Goal: Task Accomplishment & Management: Complete application form

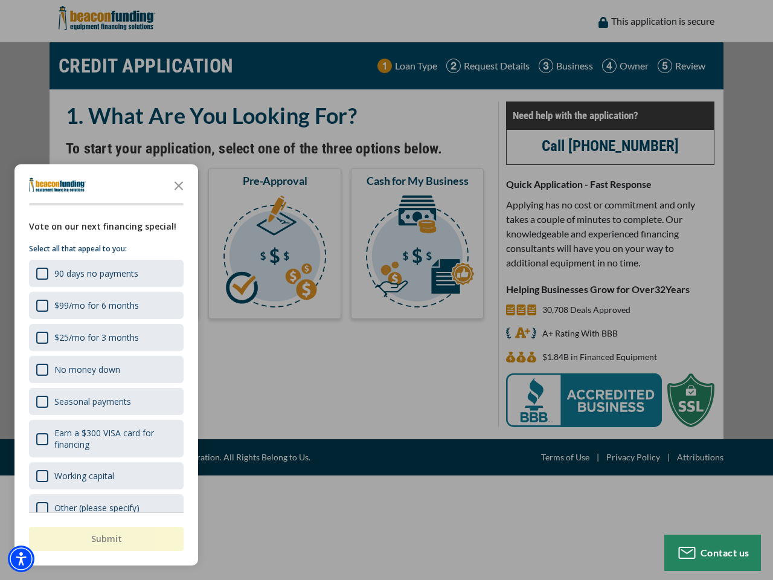
click at [387, 290] on div "button" at bounding box center [386, 290] width 773 height 580
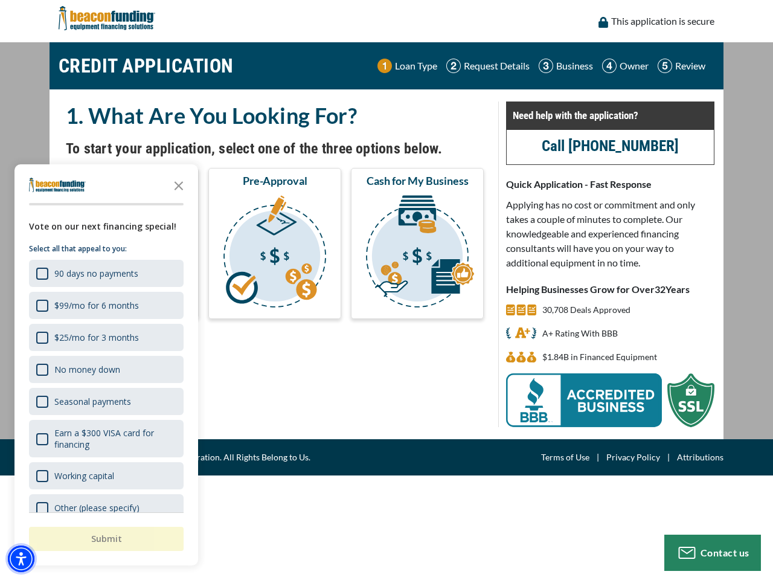
click at [21, 559] on img "Accessibility Menu" at bounding box center [21, 559] width 27 height 27
click at [387, 290] on body "Skip to main content Enable accessibility for low vision Open the accessibility…" at bounding box center [386, 290] width 773 height 580
click at [179, 185] on body "Skip to main content Enable accessibility for low vision Open the accessibility…" at bounding box center [386, 290] width 773 height 580
click at [105, 273] on body "Skip to main content Enable accessibility for low vision Open the accessibility…" at bounding box center [386, 290] width 773 height 580
click at [105, 305] on body "Skip to main content Enable accessibility for low vision Open the accessibility…" at bounding box center [386, 290] width 773 height 580
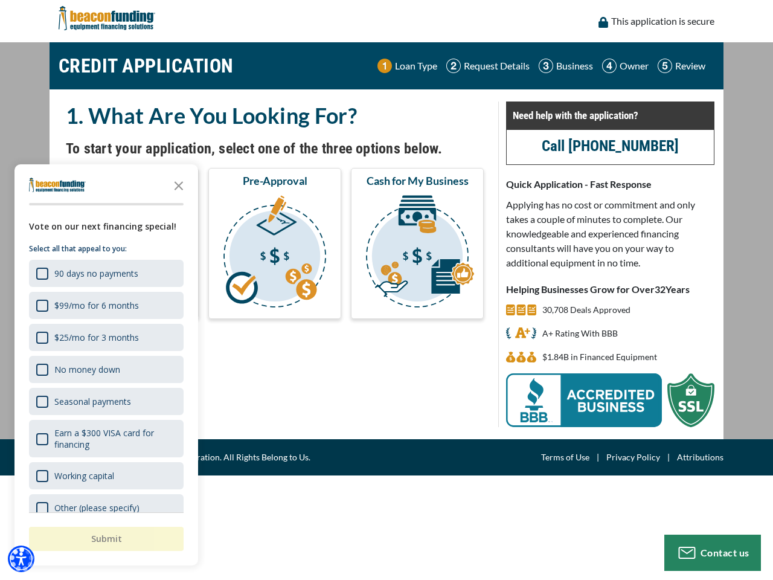
click at [105, 337] on body "Skip to main content Enable accessibility for low vision Open the accessibility…" at bounding box center [386, 290] width 773 height 580
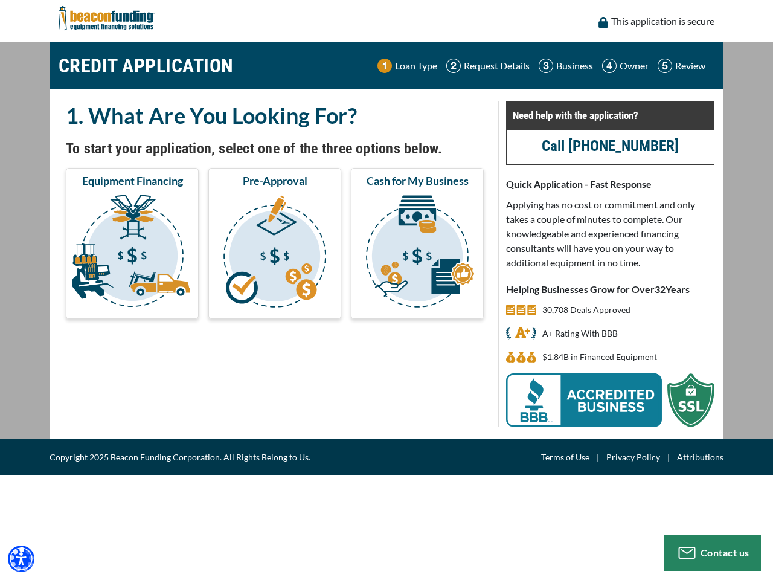
click at [105, 369] on body "Skip to main content Enable accessibility for low vision Open the accessibility…" at bounding box center [386, 290] width 773 height 580
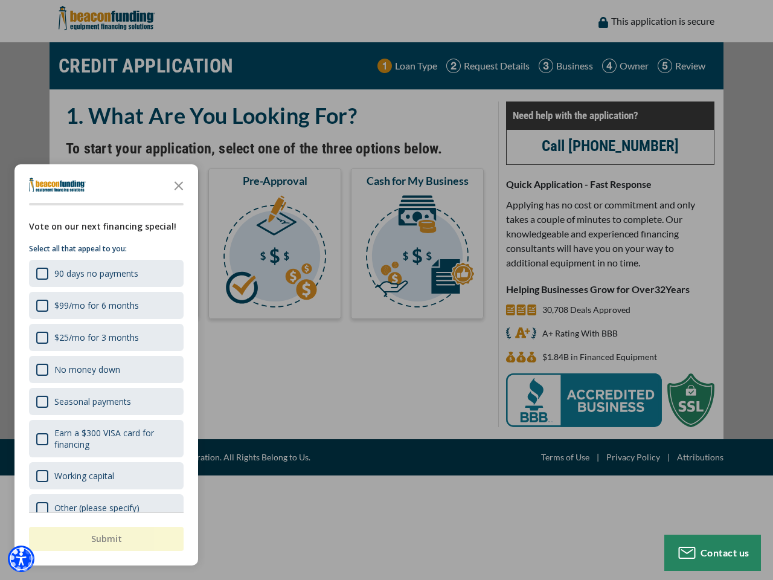
click at [105, 401] on body "Skip to main content Enable accessibility for low vision Open the accessibility…" at bounding box center [386, 290] width 773 height 580
click at [105, 439] on body "Skip to main content Enable accessibility for low vision Open the accessibility…" at bounding box center [386, 290] width 773 height 580
